Goal: Task Accomplishment & Management: Use online tool/utility

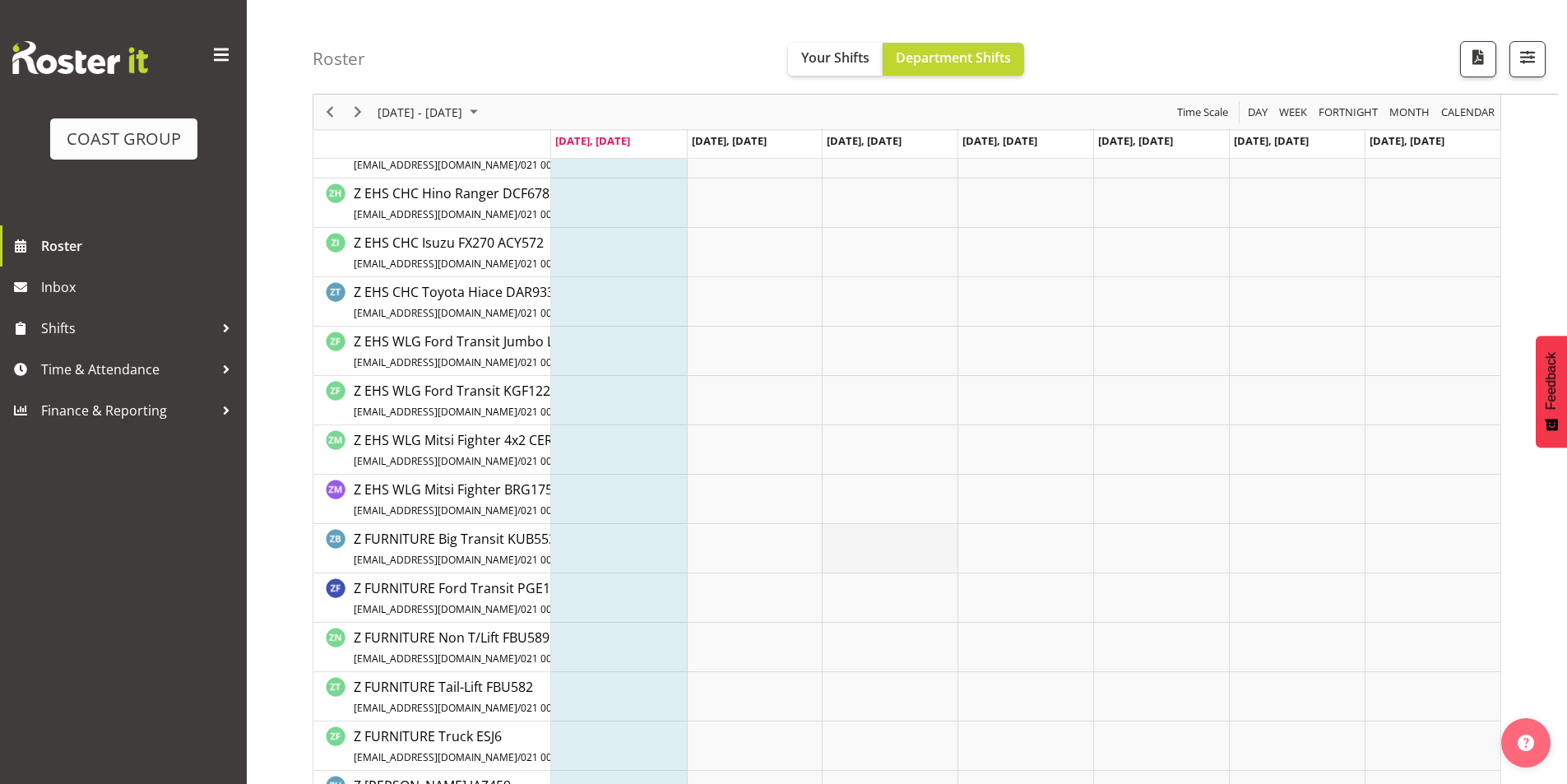
drag, startPoint x: 873, startPoint y: 581, endPoint x: 881, endPoint y: 570, distance: 13.6
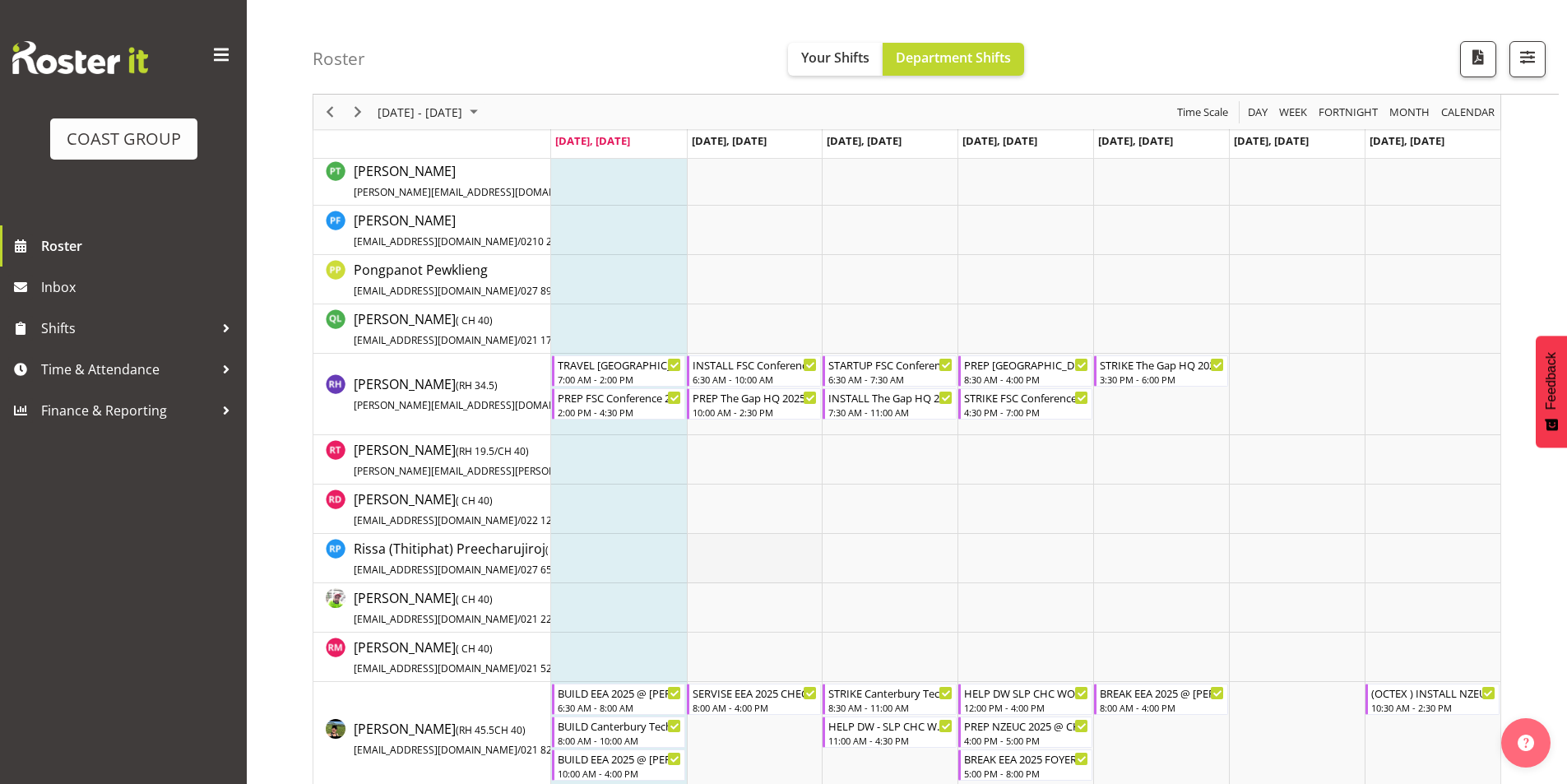
scroll to position [9113, 0]
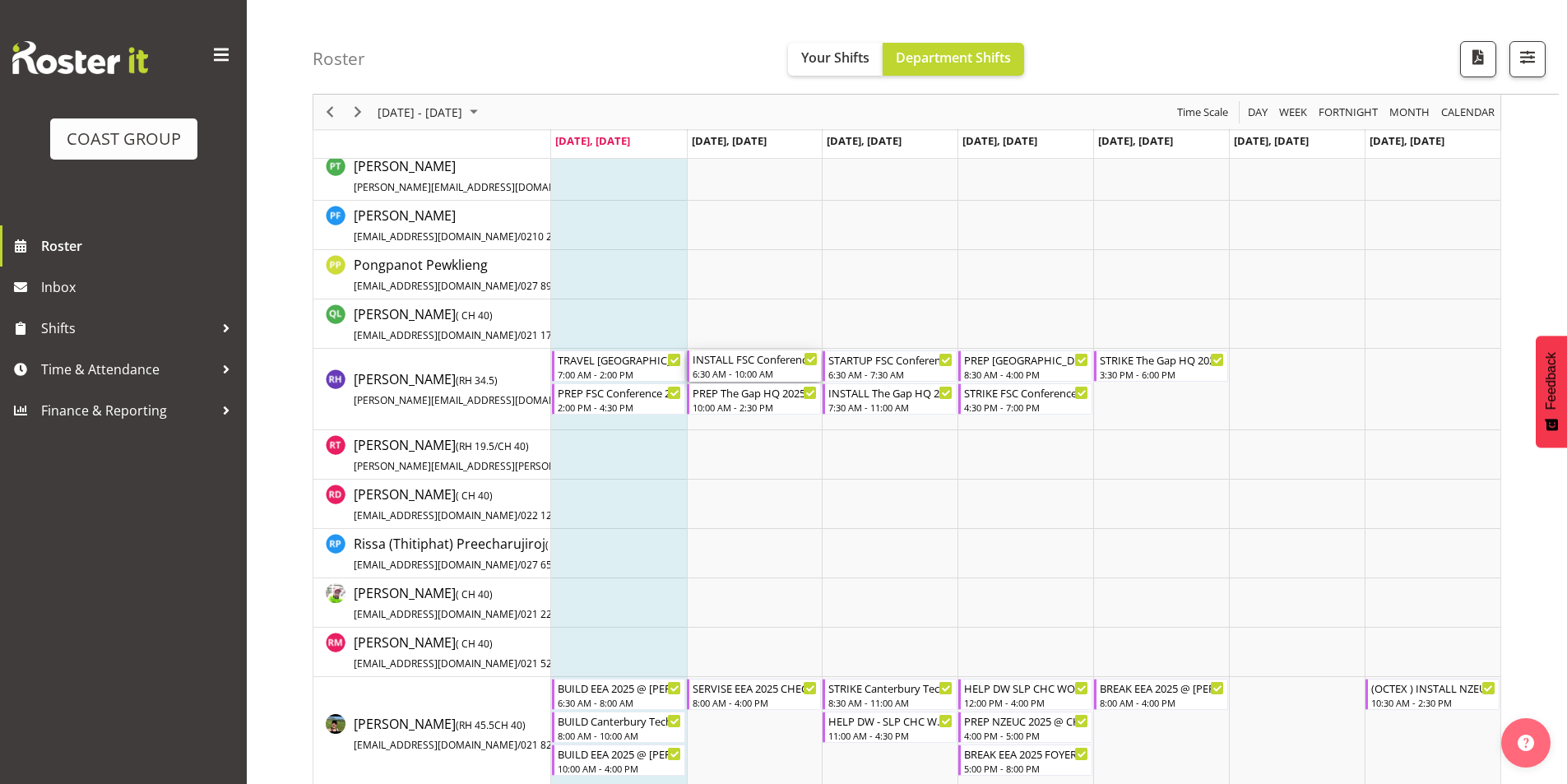
click at [756, 371] on div "6:30 AM - 10:00 AM" at bounding box center [756, 373] width 125 height 13
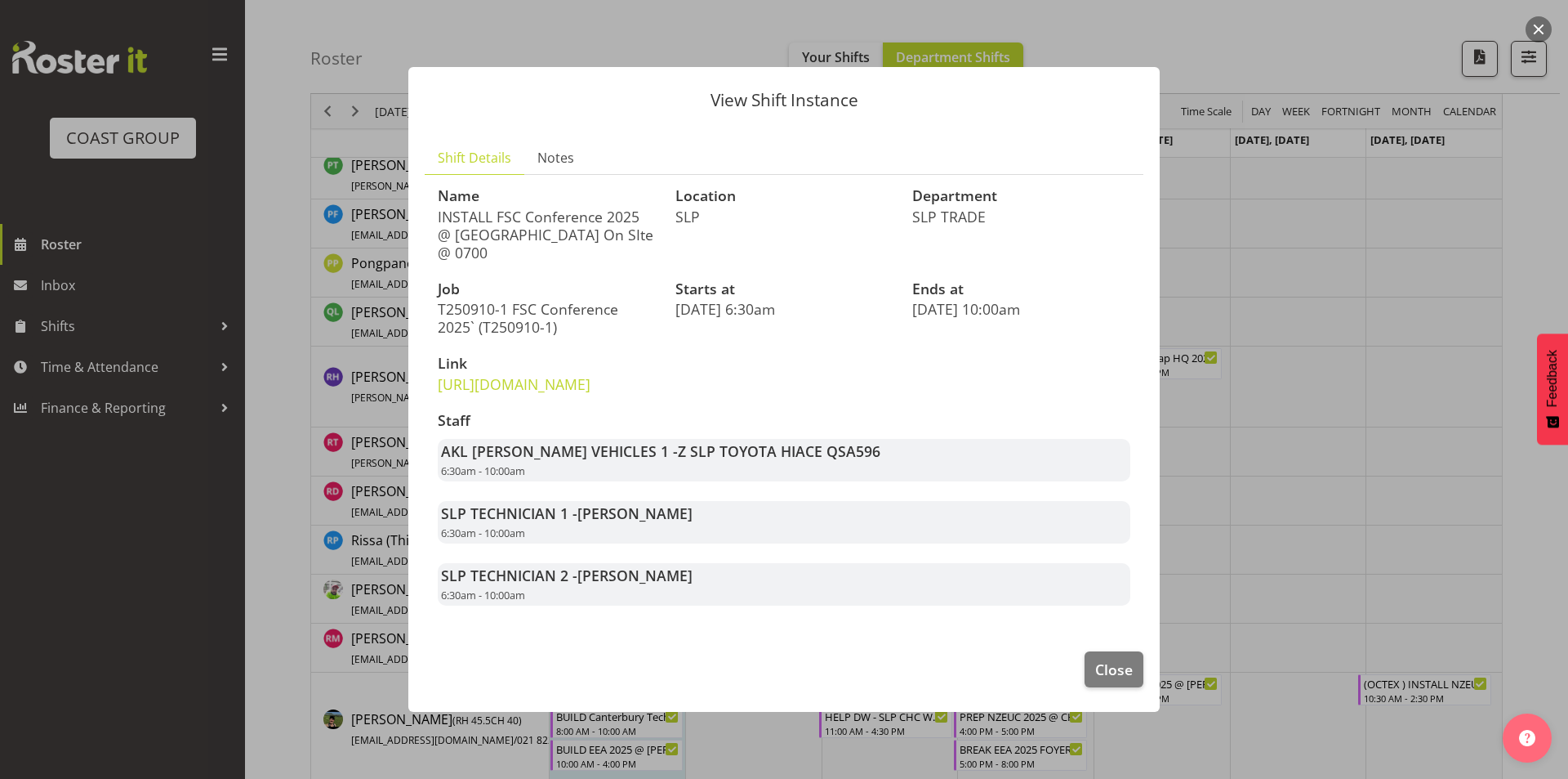
click at [1266, 420] on div at bounding box center [784, 389] width 1568 height 779
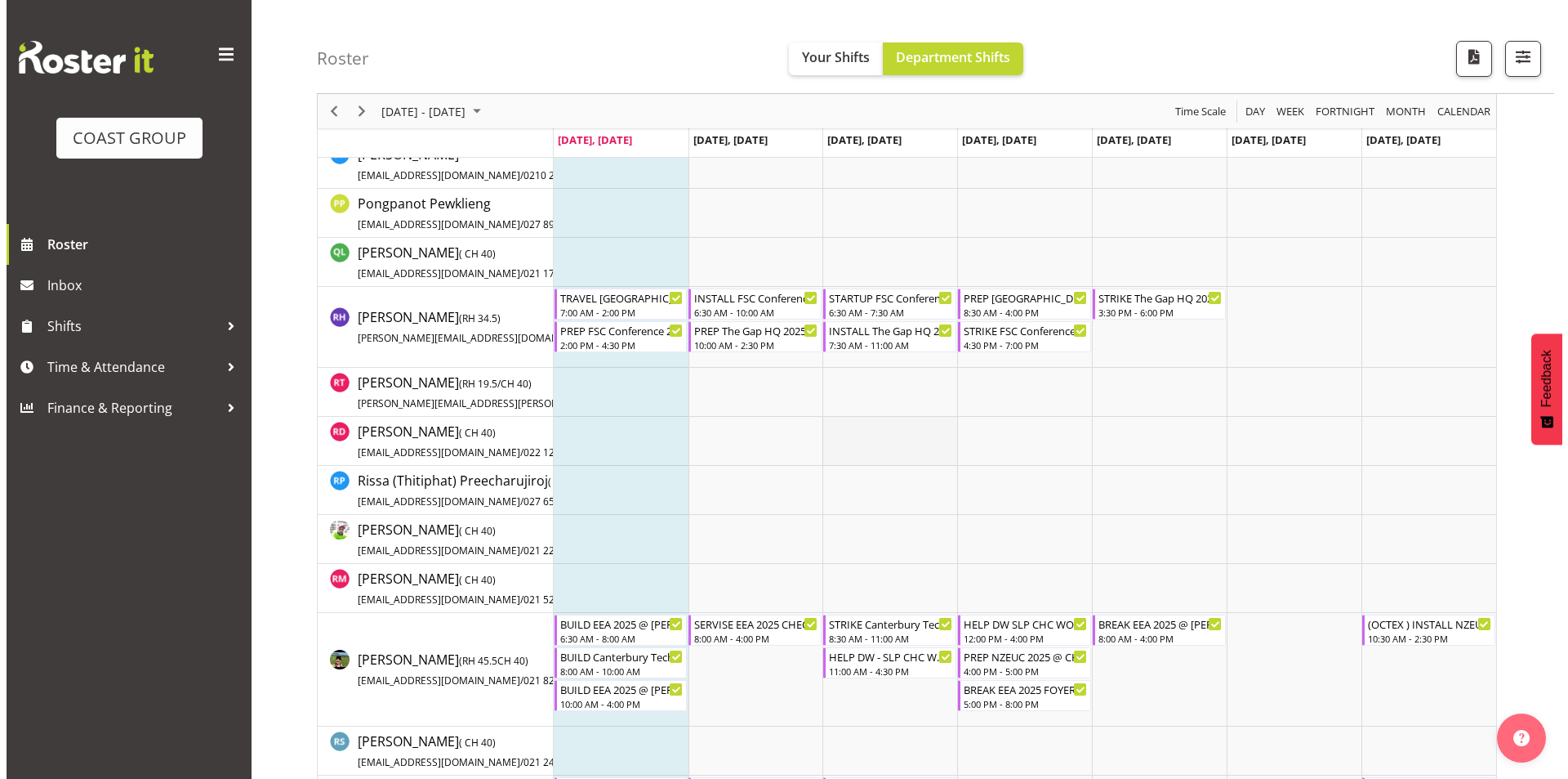
scroll to position [9136, 0]
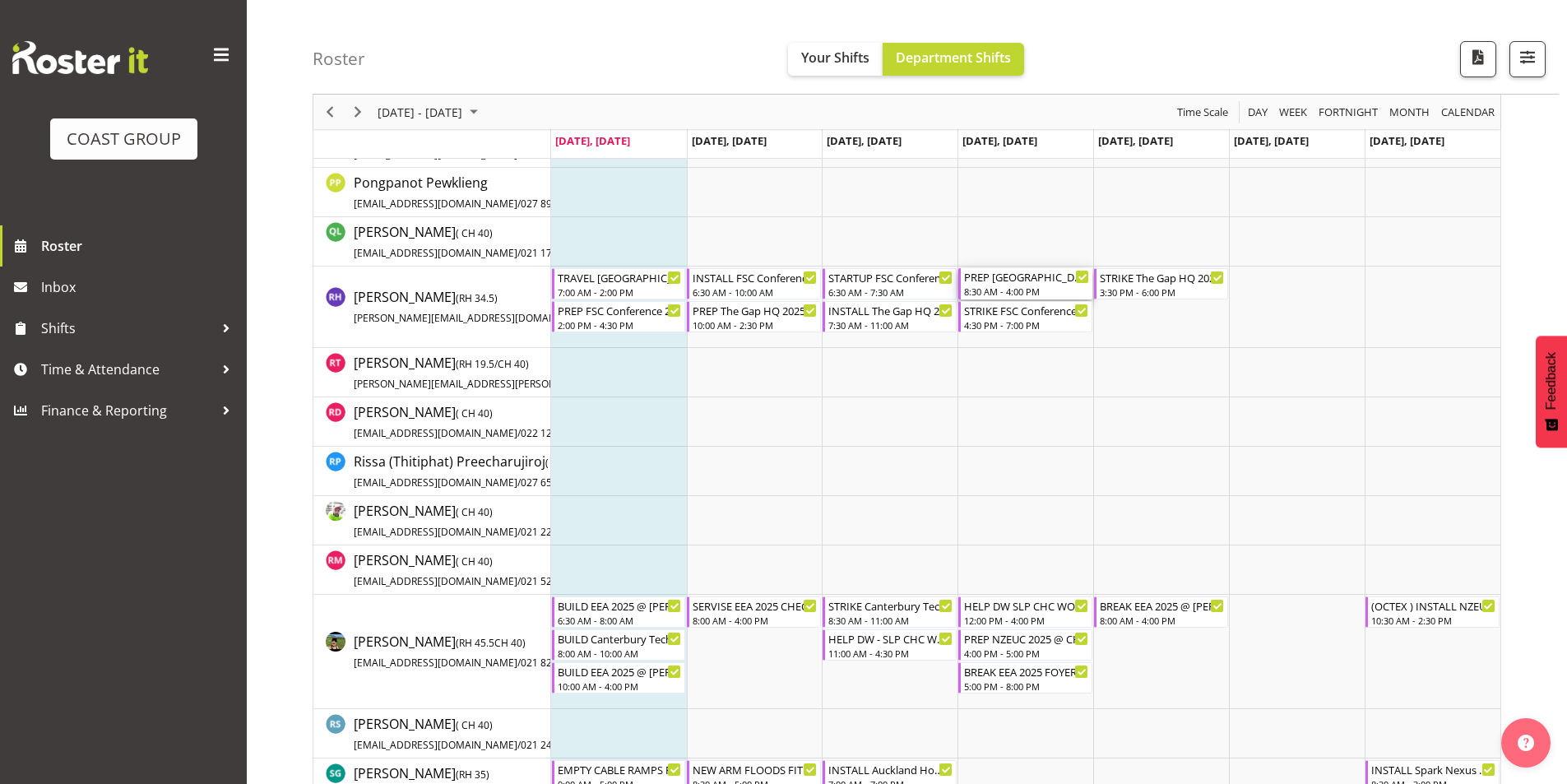
click at [1042, 287] on div "8:30 AM - 4:00 PM" at bounding box center [1027, 290] width 125 height 13
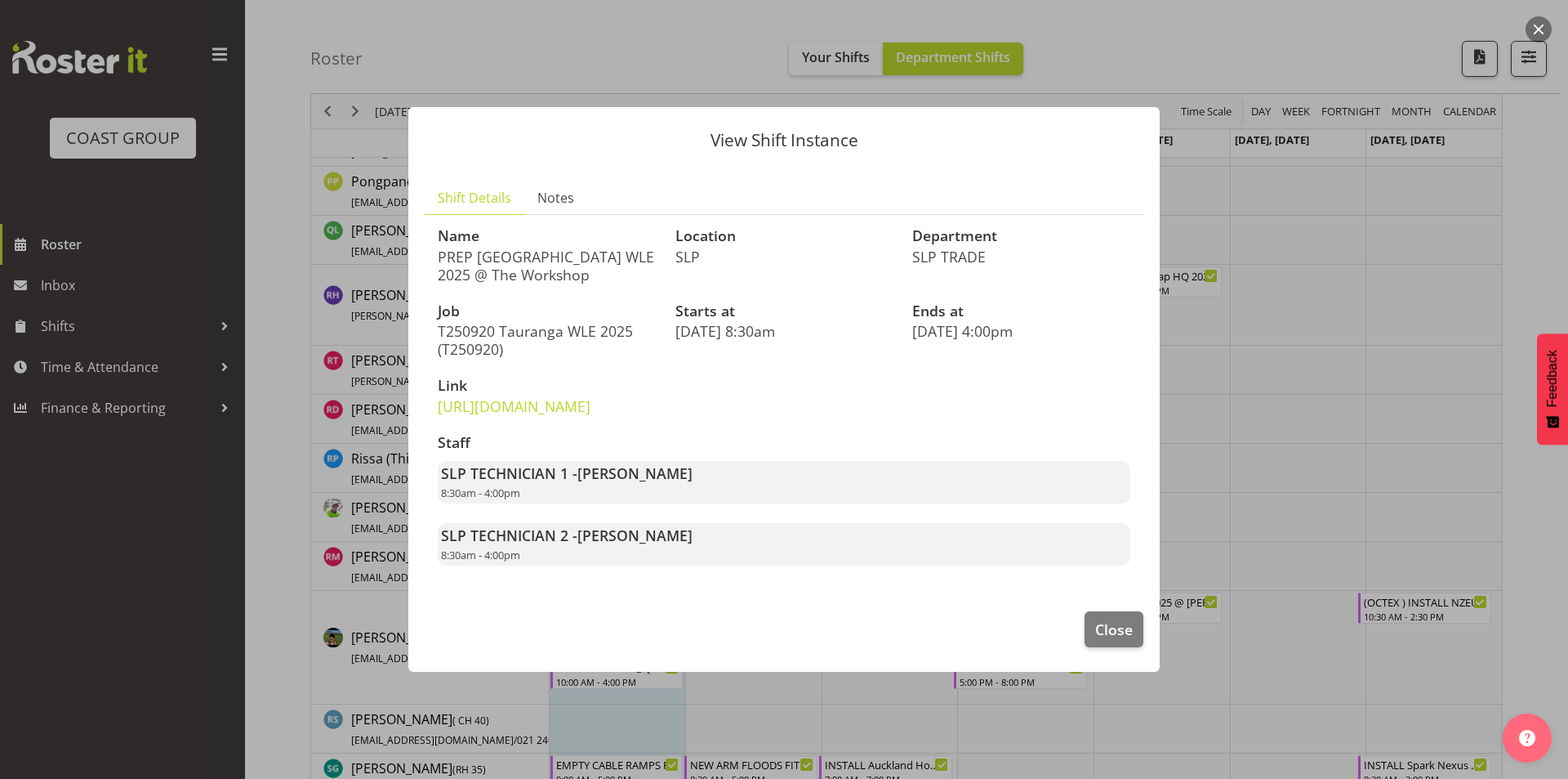
click at [1348, 351] on div at bounding box center [784, 389] width 1568 height 779
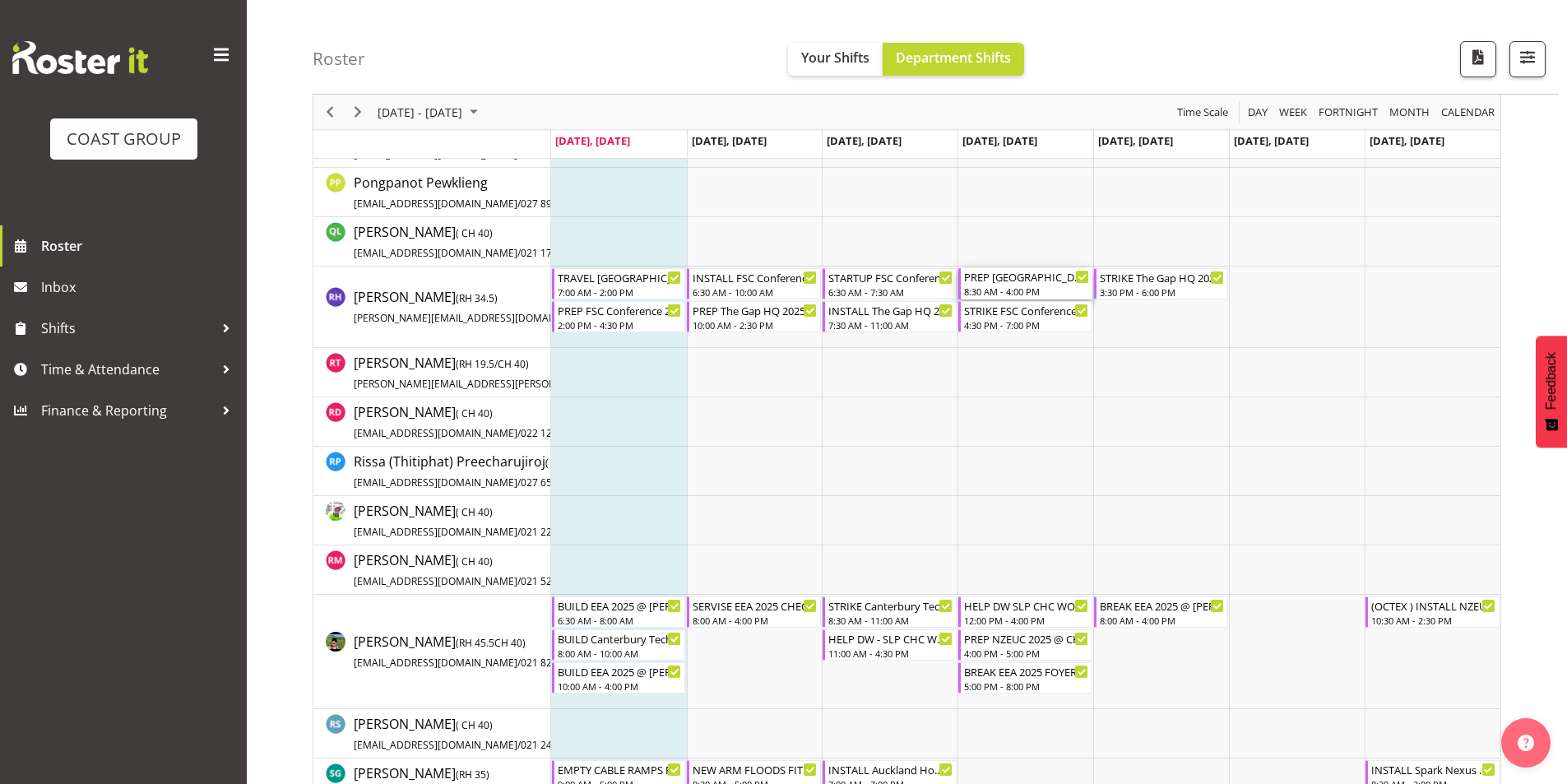
click at [1008, 293] on div "8:30 AM - 4:00 PM" at bounding box center [1027, 290] width 125 height 13
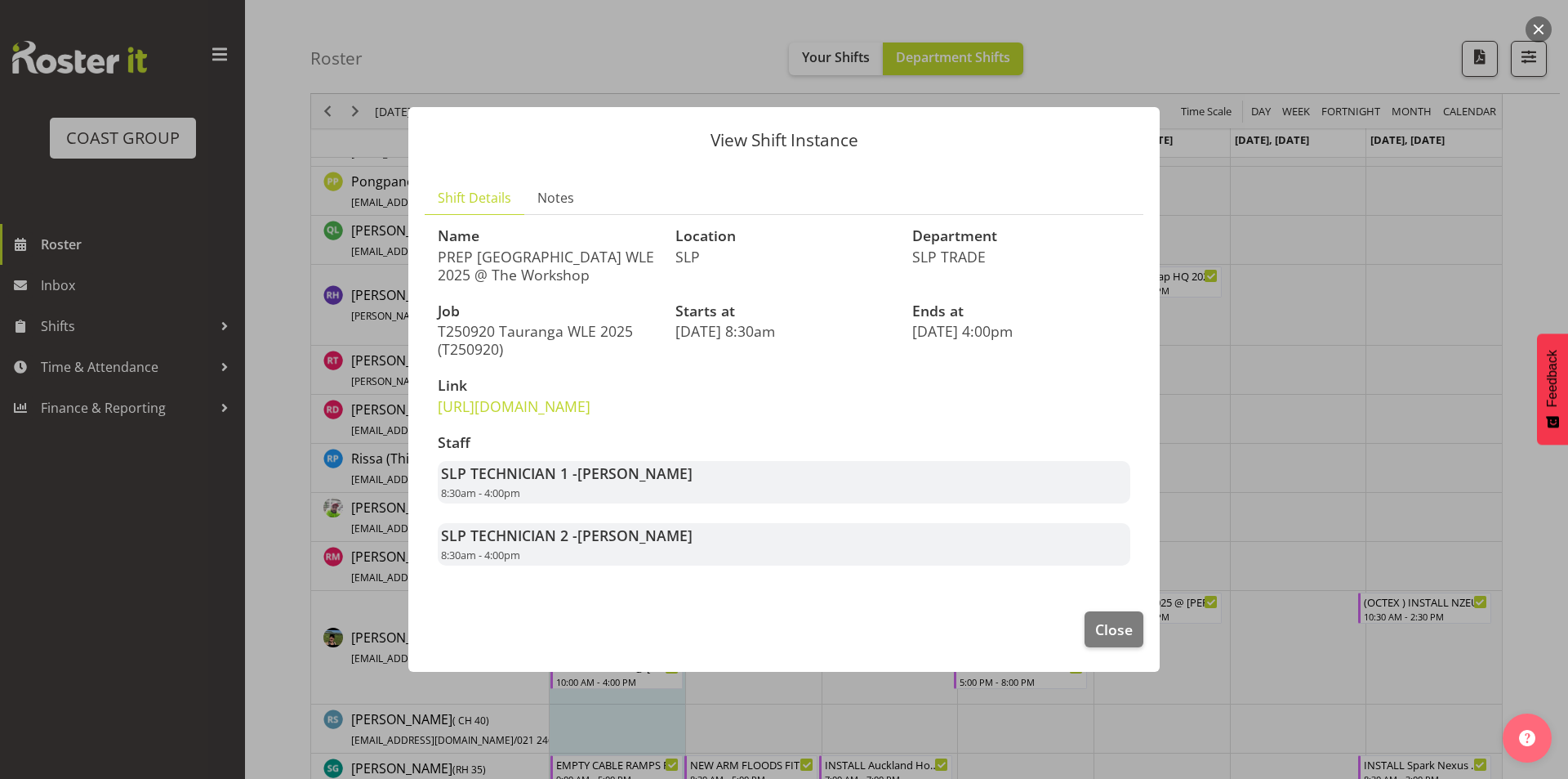
click at [1333, 458] on div at bounding box center [784, 389] width 1568 height 779
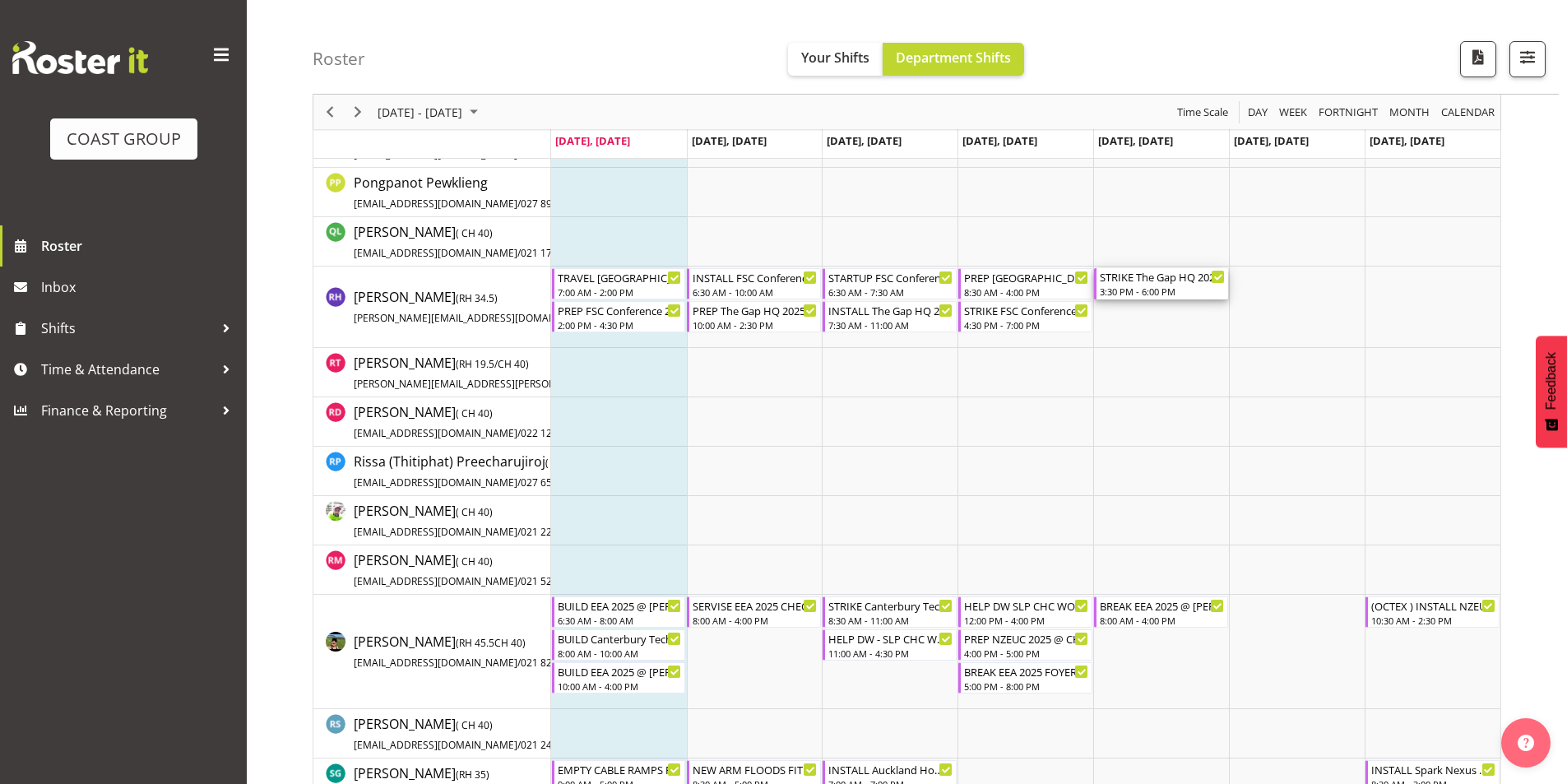
click at [1125, 287] on div "3:30 PM - 6:00 PM" at bounding box center [1162, 290] width 125 height 13
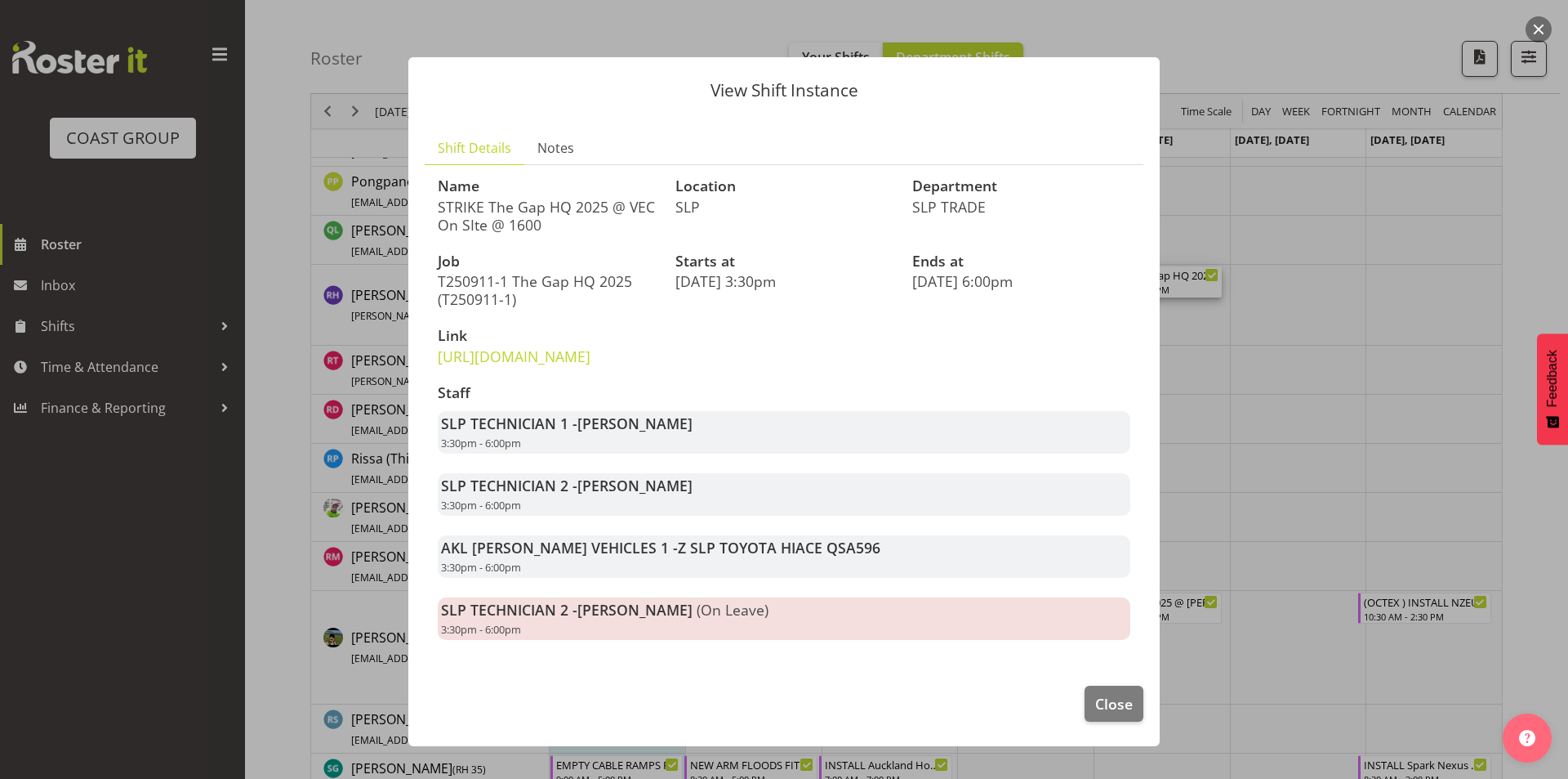
click at [1290, 361] on div at bounding box center [784, 389] width 1568 height 779
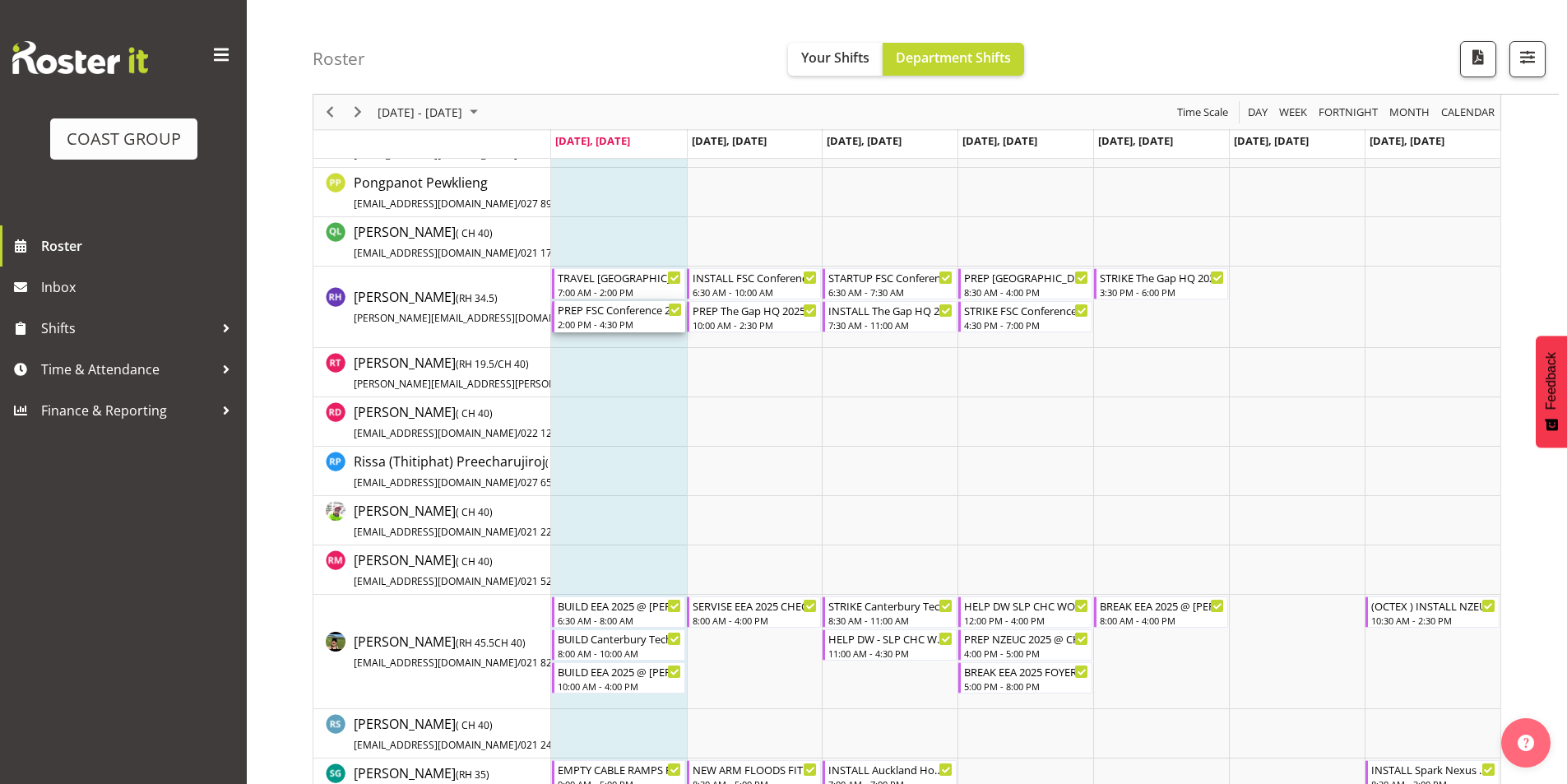
click at [620, 319] on div "2:00 PM - 4:30 PM" at bounding box center [620, 323] width 125 height 13
click at [0, 0] on div at bounding box center [0, 0] width 0 height 0
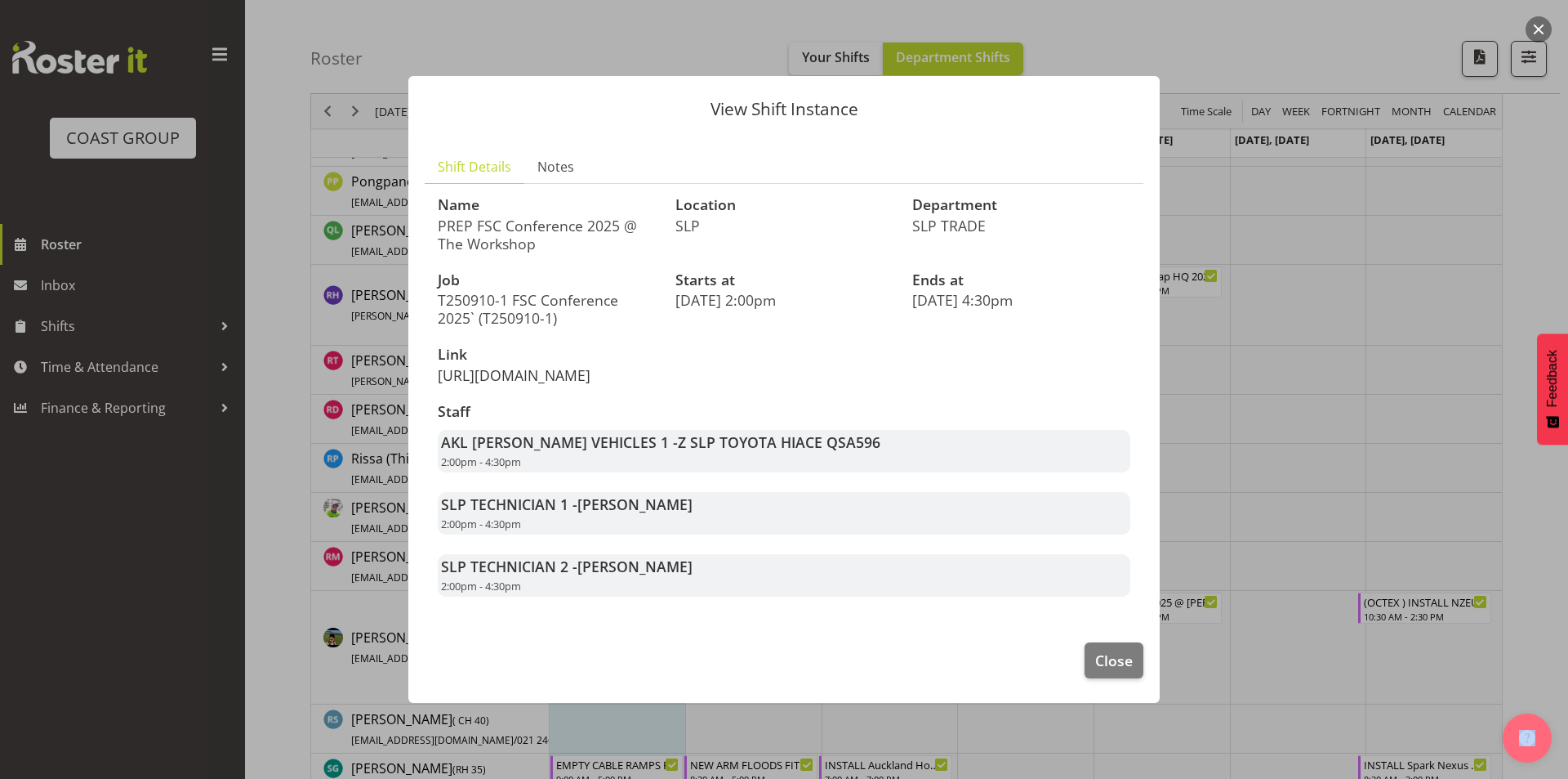
click at [575, 365] on link "[URL][DOMAIN_NAME]" at bounding box center [514, 375] width 153 height 20
